Goal: Transaction & Acquisition: Purchase product/service

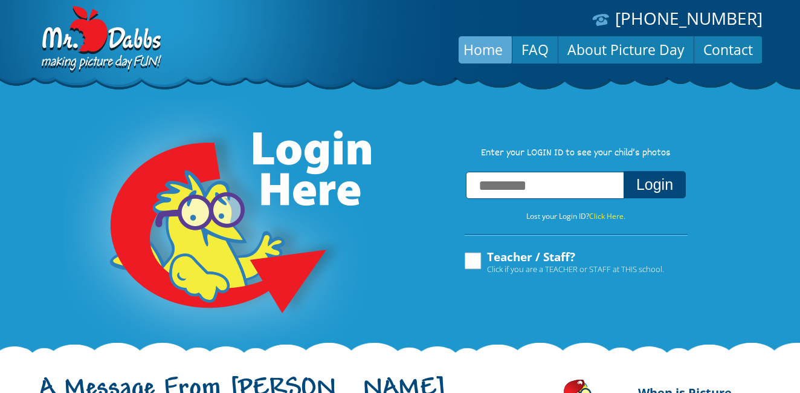
click at [516, 185] on input "text" at bounding box center [545, 185] width 158 height 27
type input "**********"
click at [651, 198] on button "Login" at bounding box center [655, 184] width 62 height 27
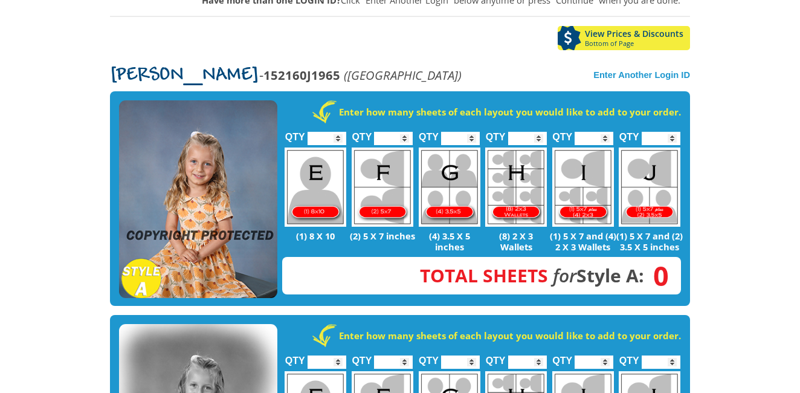
scroll to position [213, 0]
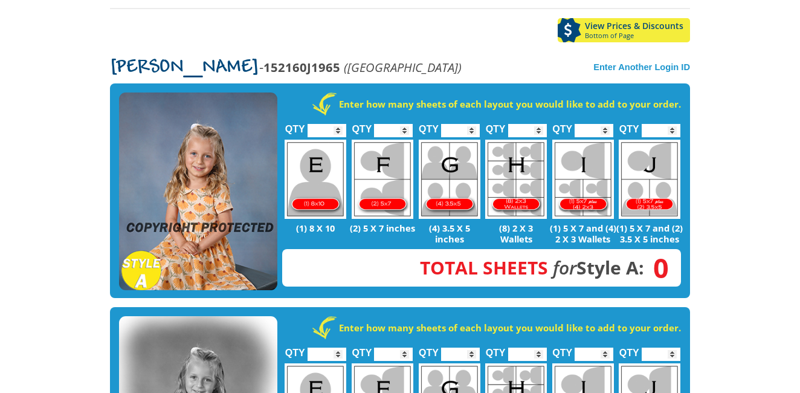
click at [241, 128] on img at bounding box center [198, 191] width 158 height 198
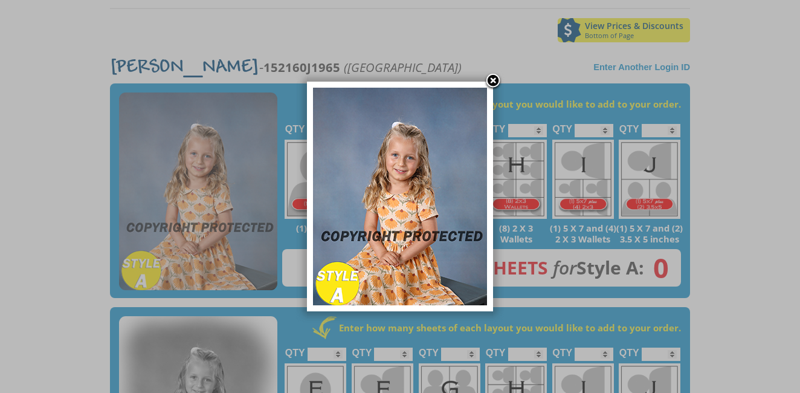
click at [437, 182] on img at bounding box center [400, 197] width 174 height 218
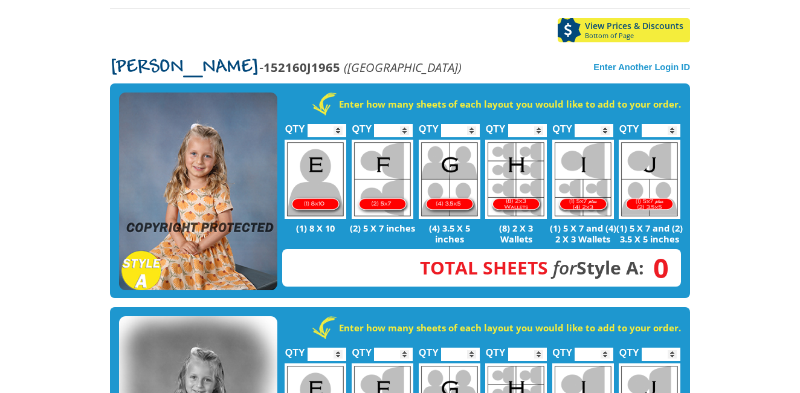
click at [188, 143] on img at bounding box center [198, 191] width 158 height 198
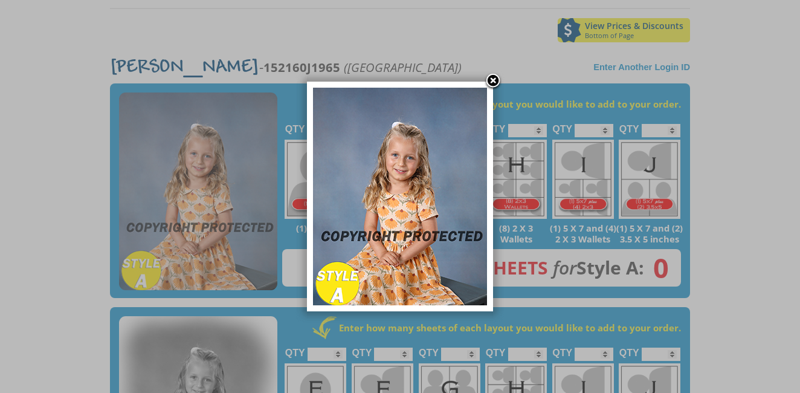
click at [492, 80] on link at bounding box center [493, 82] width 18 height 18
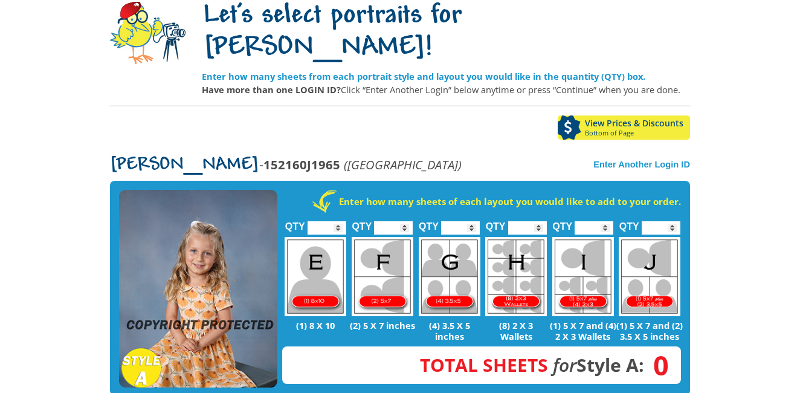
scroll to position [0, 0]
